Goal: Find specific fact: Find specific fact

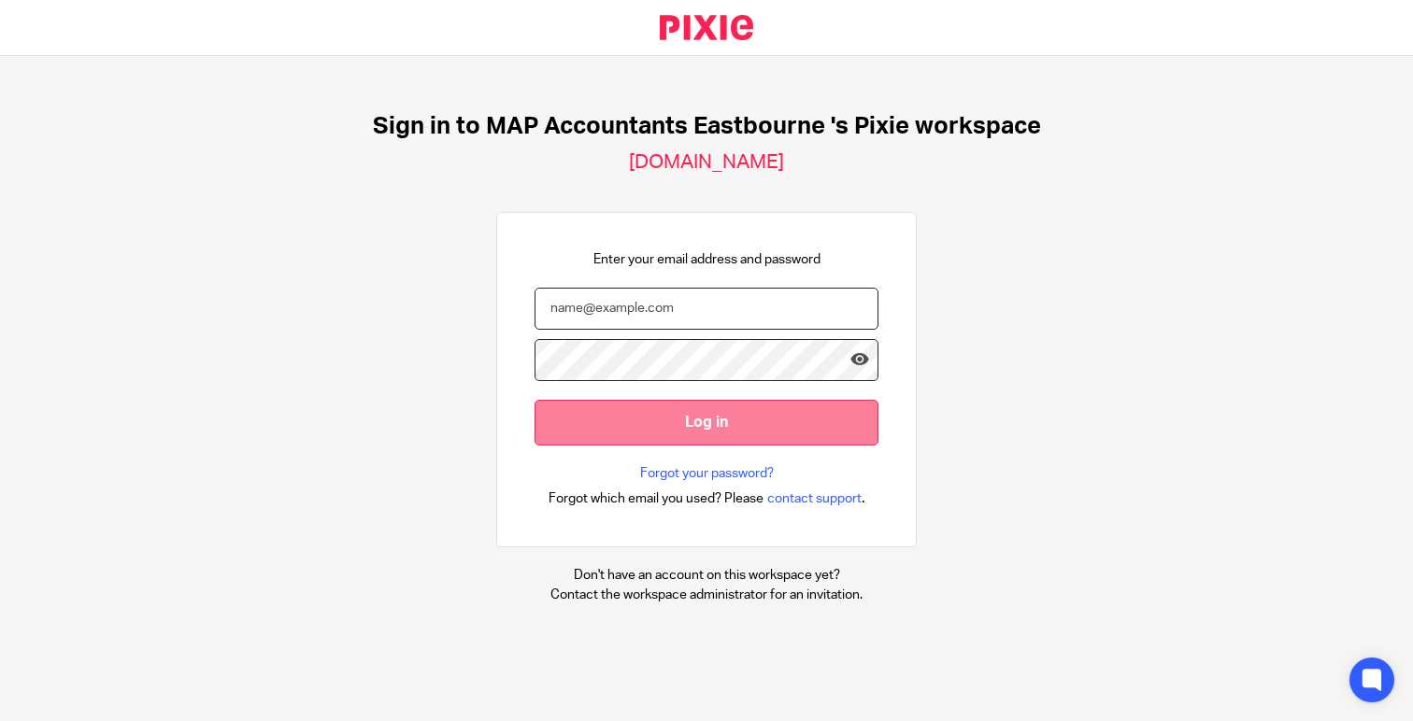
type input "hayley@lagomfinance.com"
click at [676, 418] on input "Log in" at bounding box center [706, 423] width 344 height 46
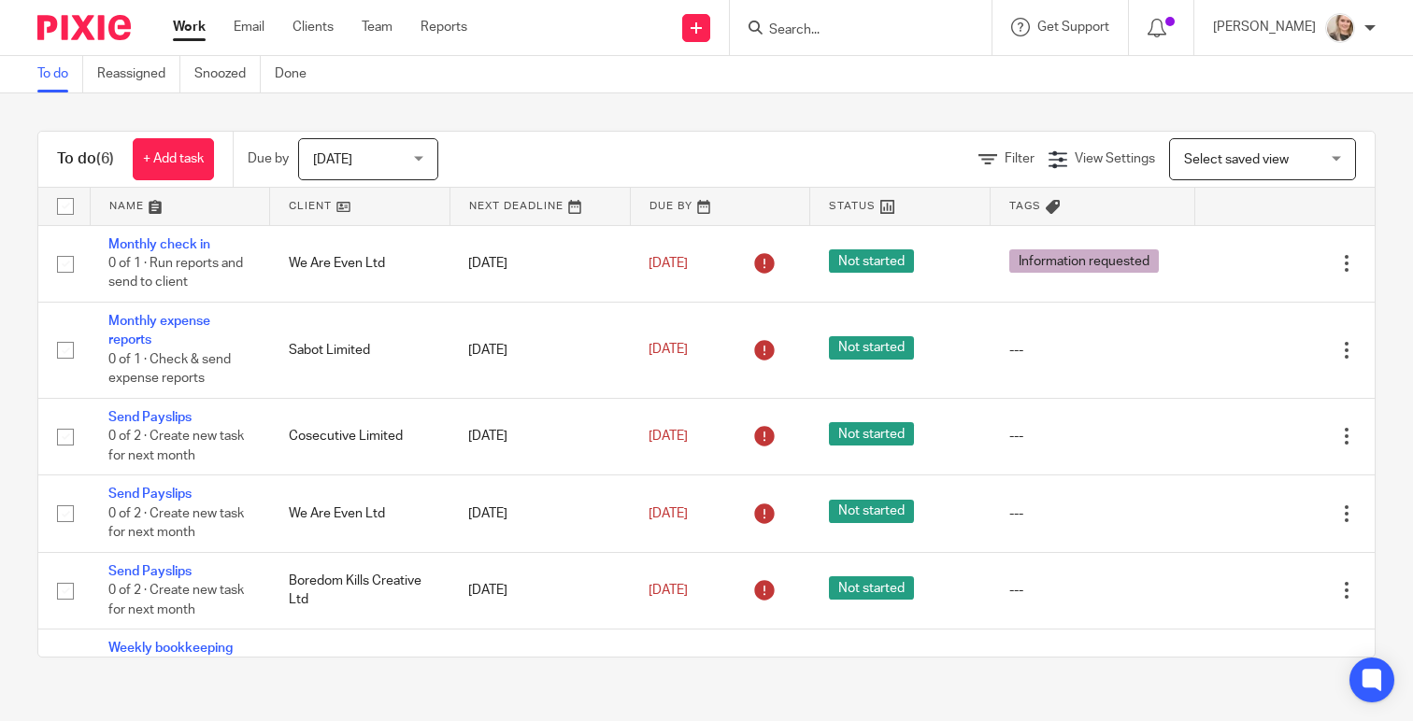
click at [851, 28] on input "Search" at bounding box center [851, 30] width 168 height 17
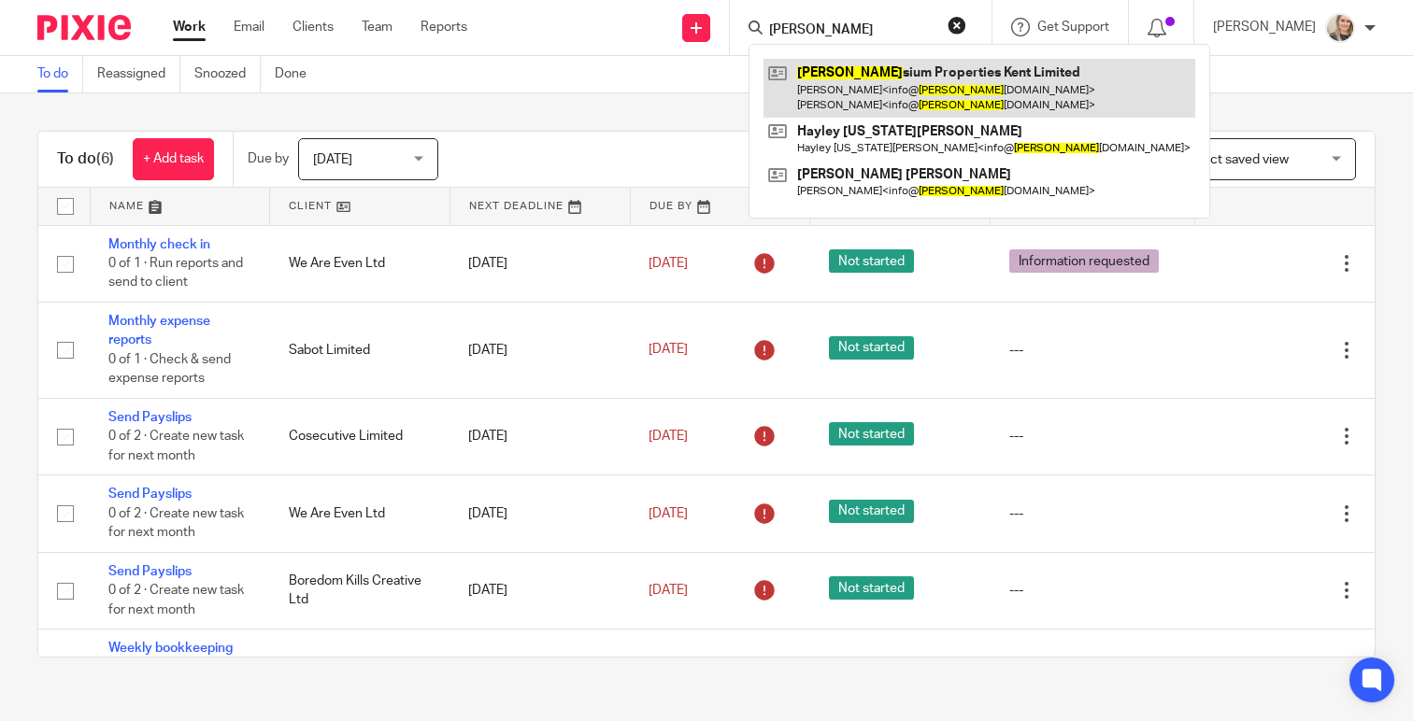
type input "ely"
click at [868, 65] on link at bounding box center [979, 88] width 432 height 58
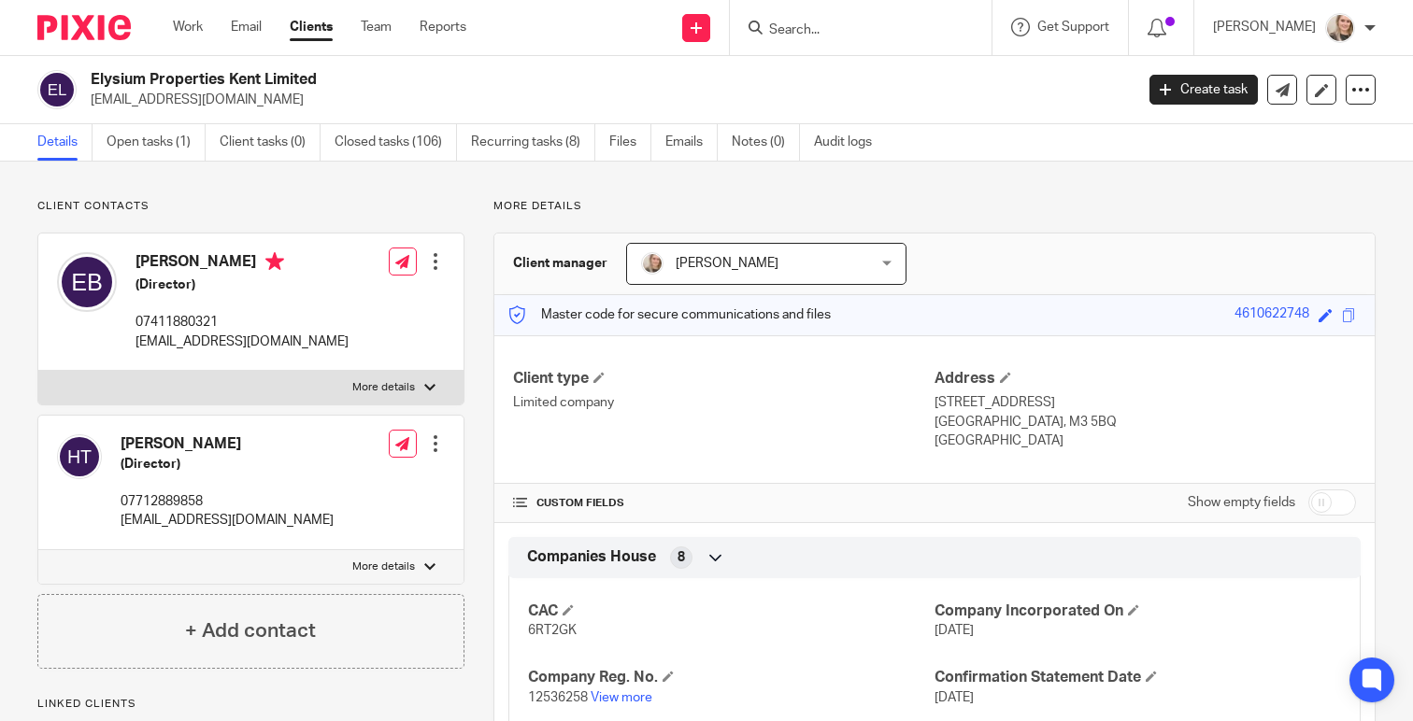
scroll to position [175, 0]
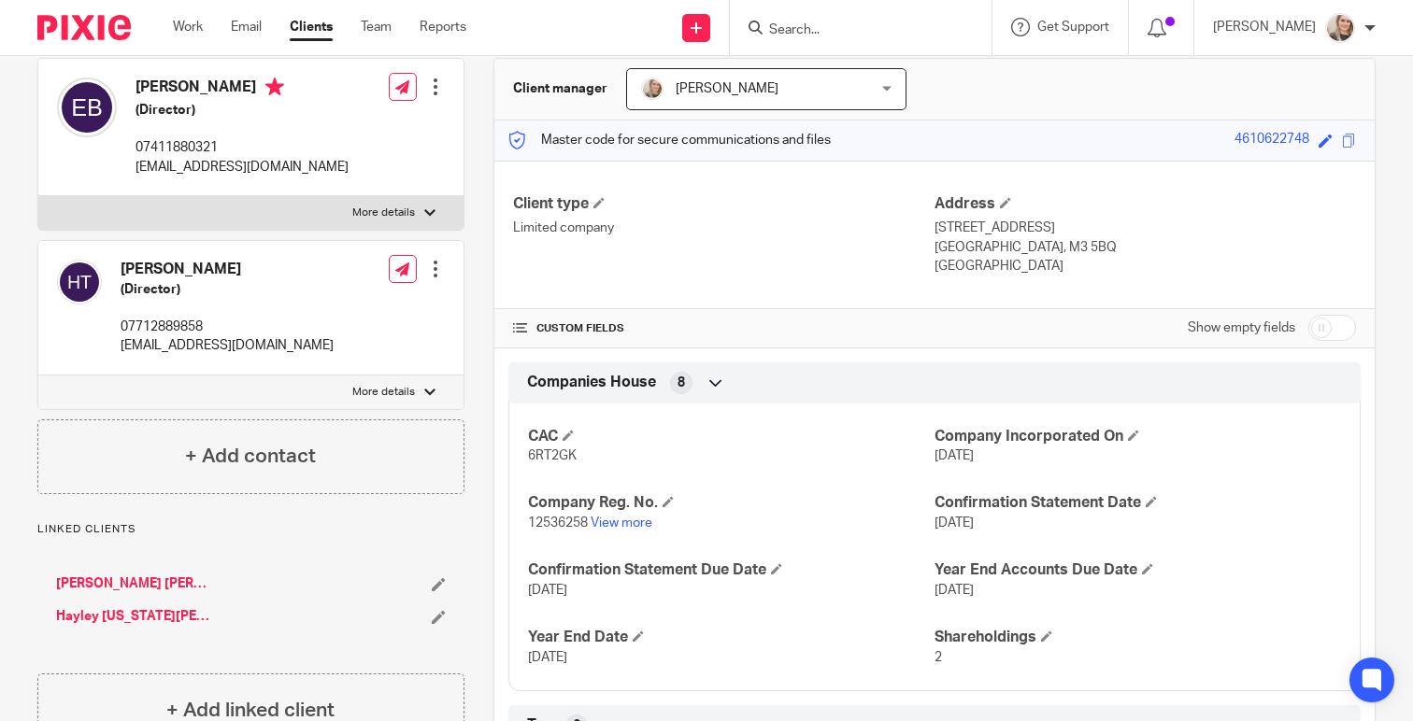
click at [551, 457] on span "6RT2GK" at bounding box center [552, 455] width 49 height 13
copy span "6RT2GK"
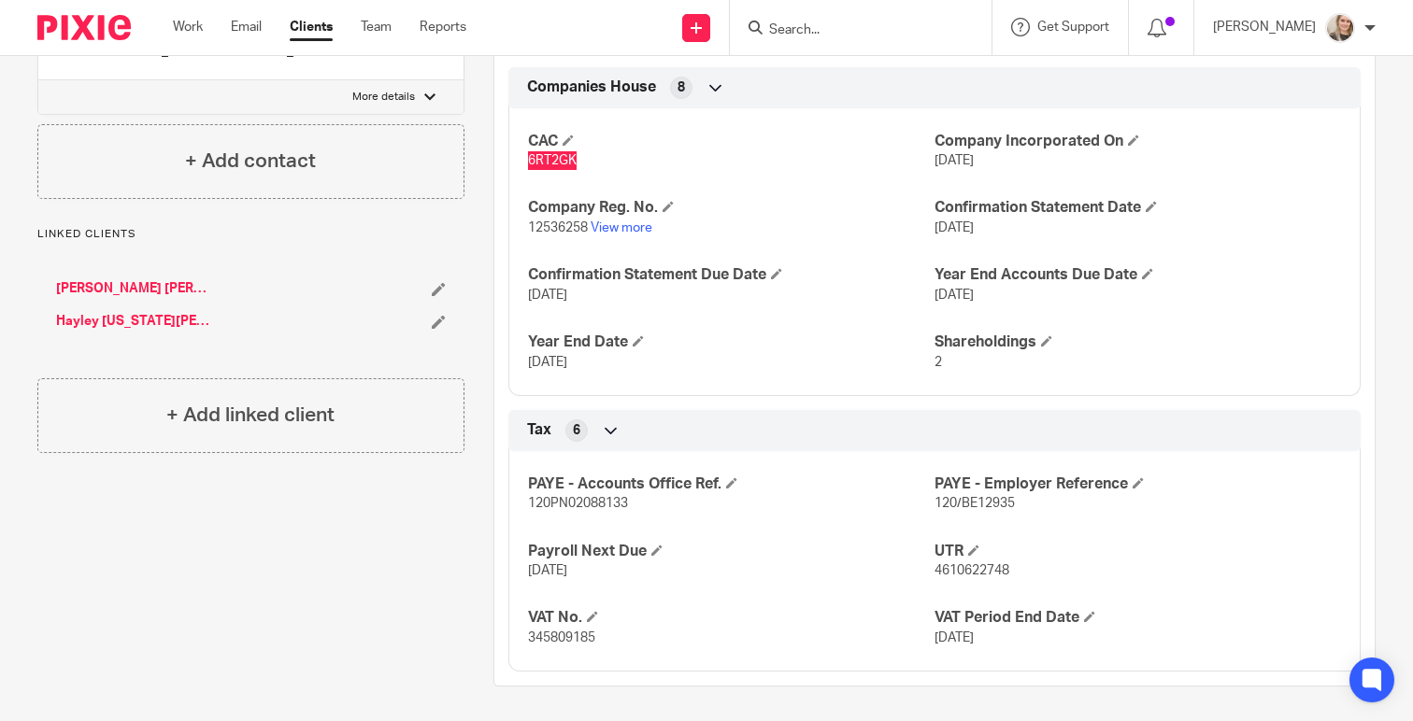
scroll to position [473, 0]
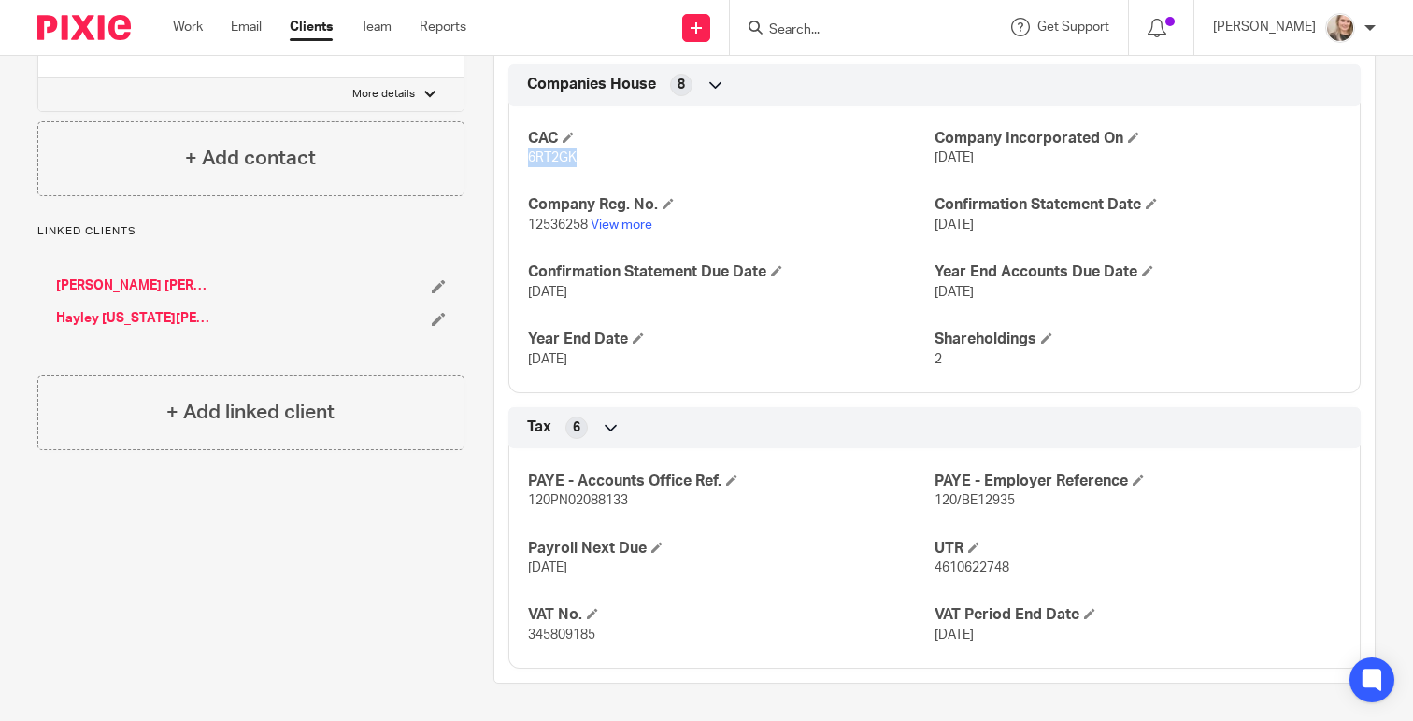
click at [940, 569] on span "4610622748" at bounding box center [971, 568] width 75 height 13
copy span "4610622748"
click at [539, 636] on span "345809185" at bounding box center [561, 635] width 67 height 13
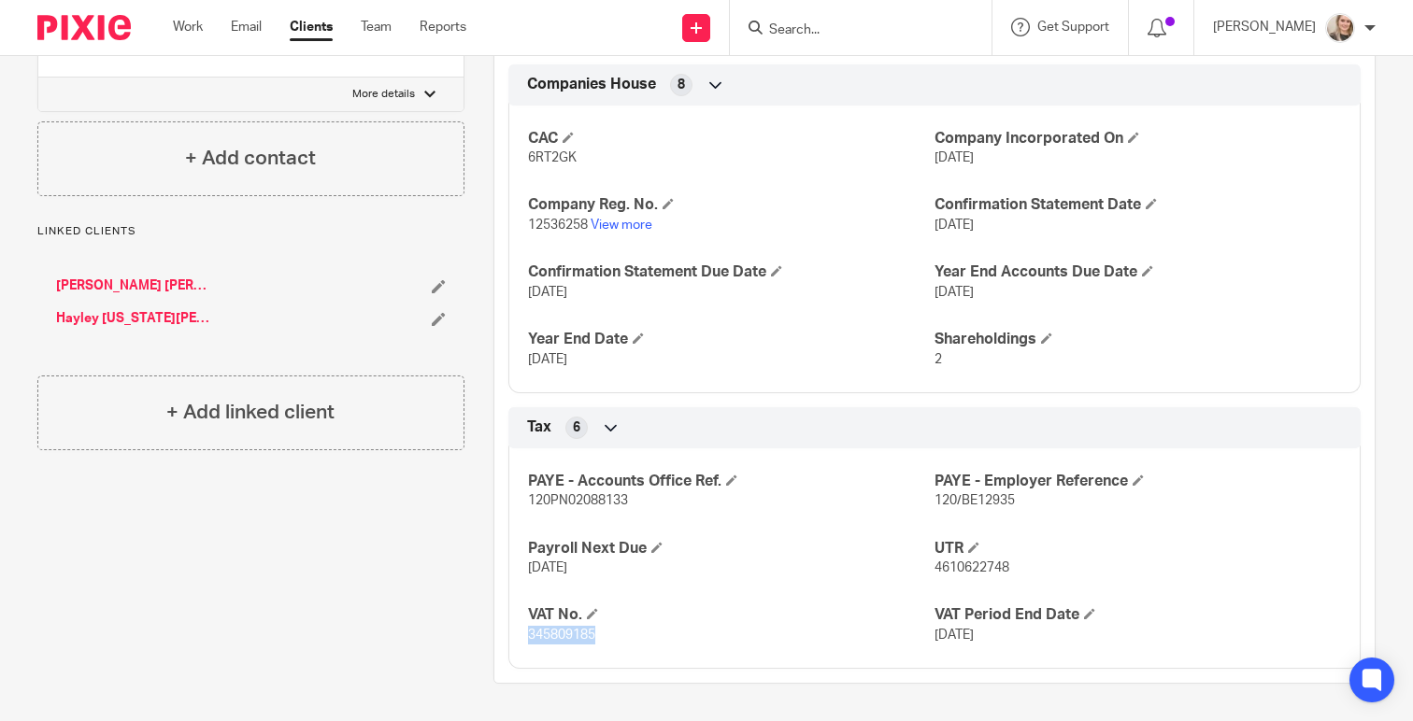
copy span "345809185"
click at [953, 502] on span "120/BE12935" at bounding box center [974, 500] width 80 height 13
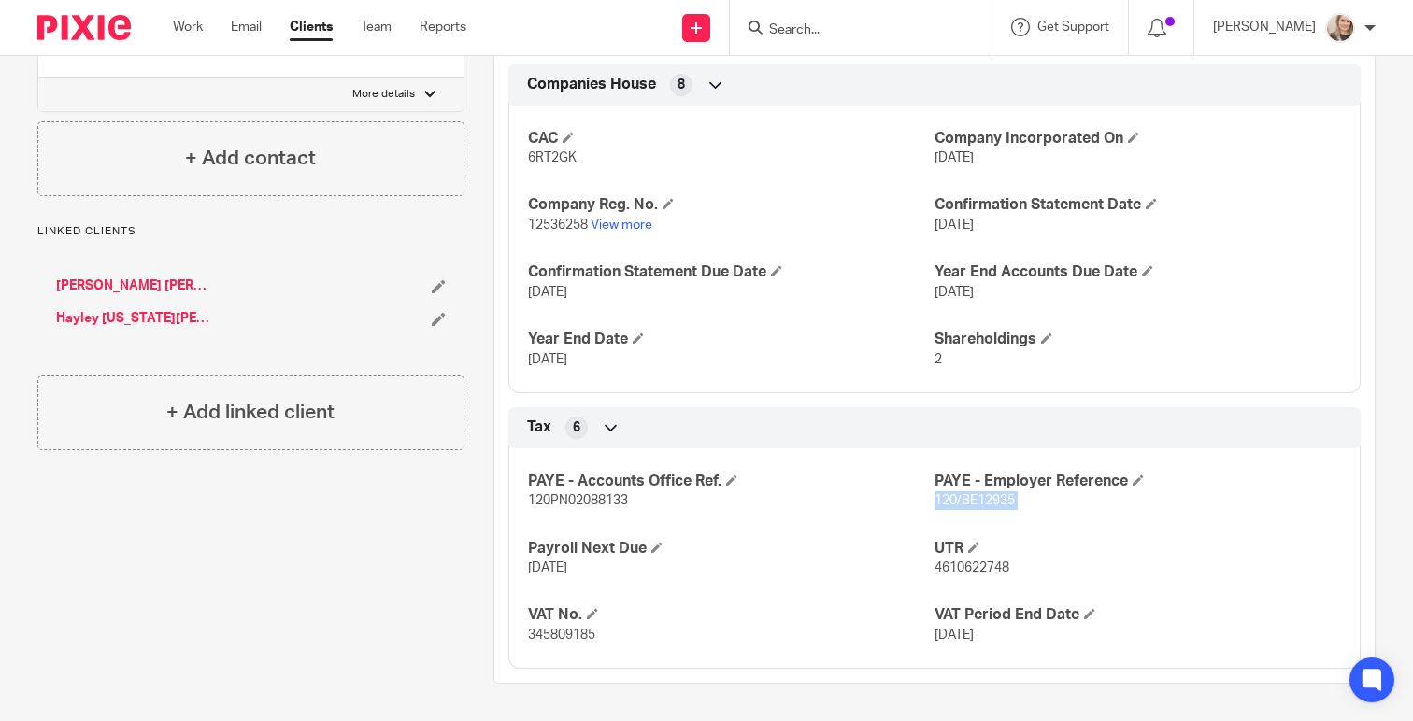
copy p "120/BE12935"
click at [603, 499] on span "120PN02088133" at bounding box center [578, 500] width 100 height 13
copy span "120PN02088133"
click at [566, 228] on span "12536258" at bounding box center [558, 225] width 60 height 13
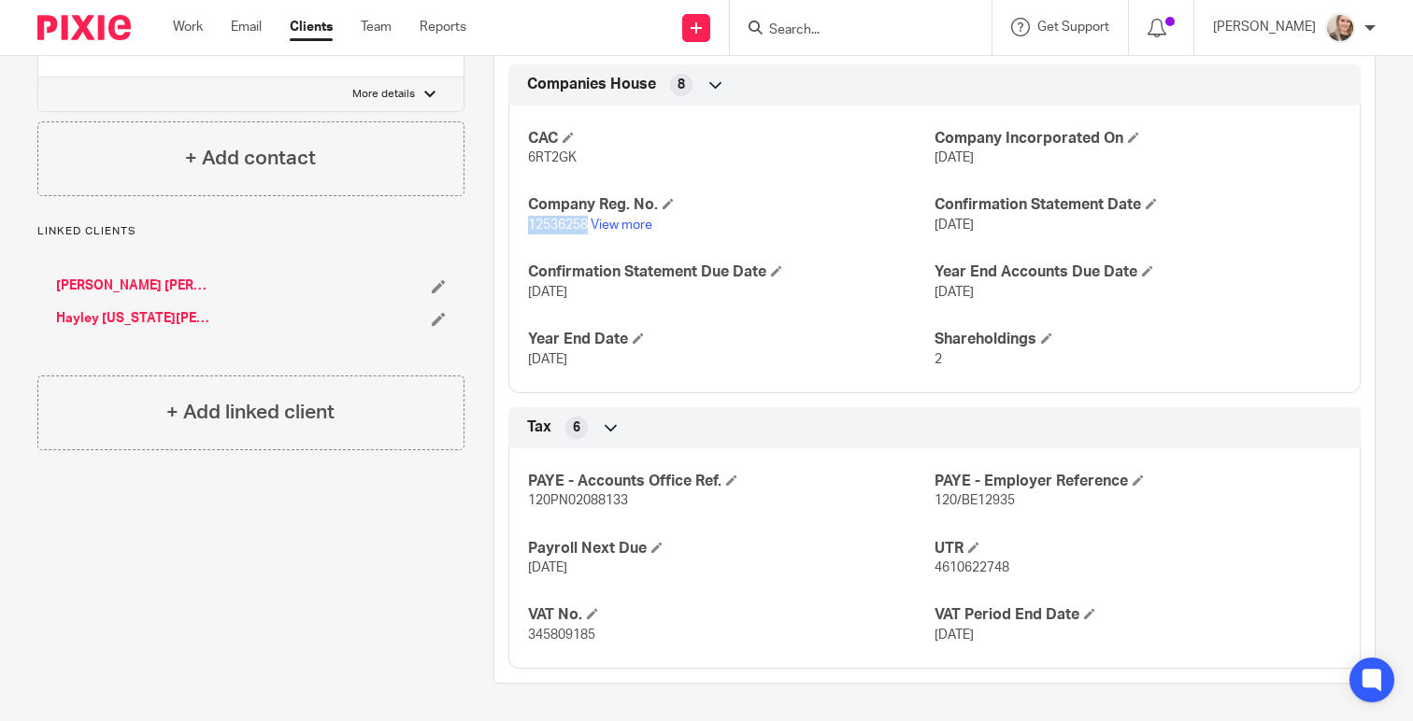
click at [566, 228] on span "12536258" at bounding box center [558, 225] width 60 height 13
copy span "12536258"
click at [1369, 30] on div at bounding box center [1369, 27] width 11 height 11
click at [1298, 135] on span "Logout" at bounding box center [1289, 129] width 42 height 13
